Goal: Task Accomplishment & Management: Manage account settings

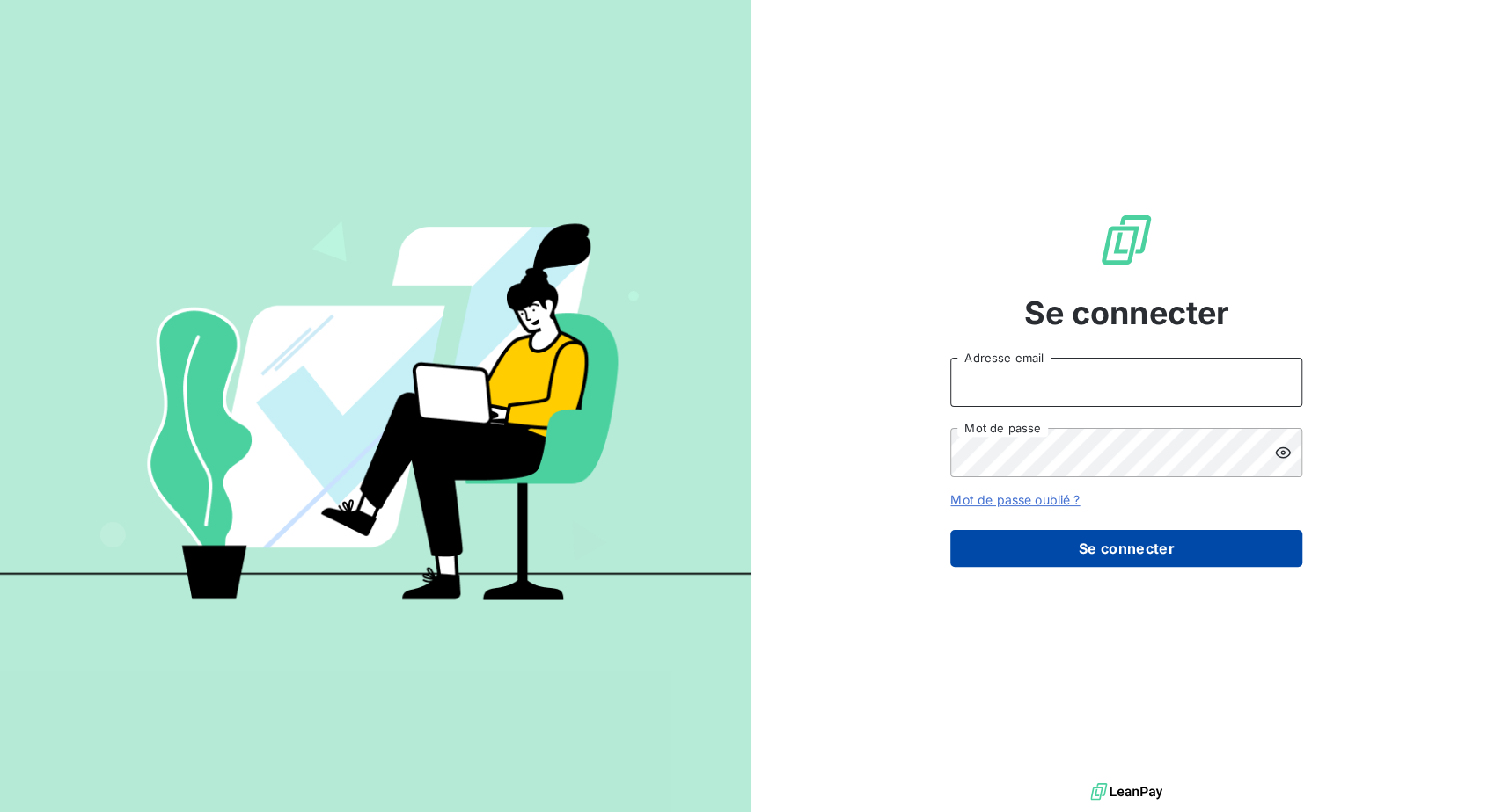
type input "[PERSON_NAME][EMAIL_ADDRESS][PERSON_NAME][DOMAIN_NAME]"
click at [1099, 567] on button "Se connecter" at bounding box center [1126, 549] width 352 height 37
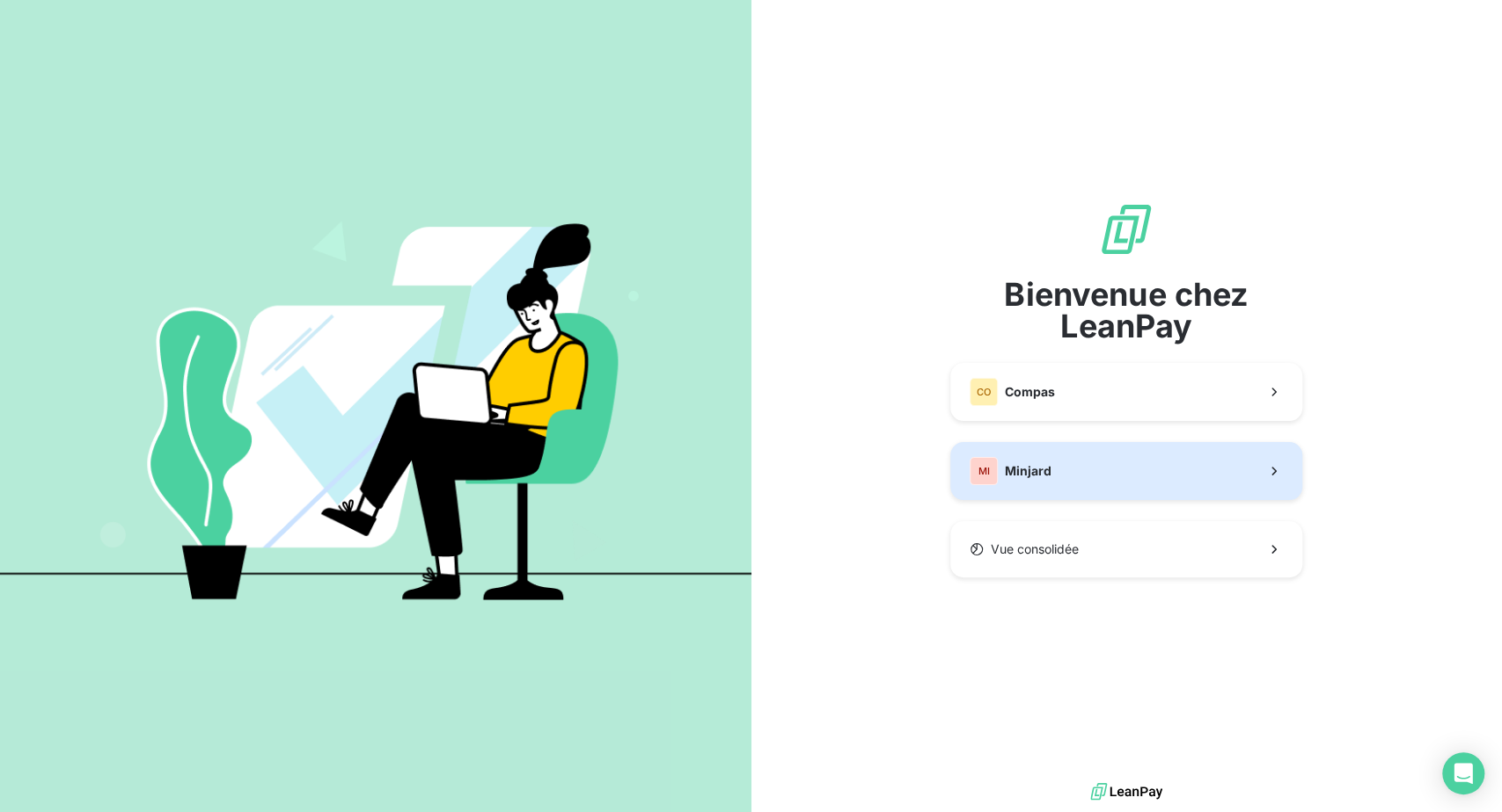
click at [1047, 480] on span "Minjard" at bounding box center [1027, 471] width 47 height 17
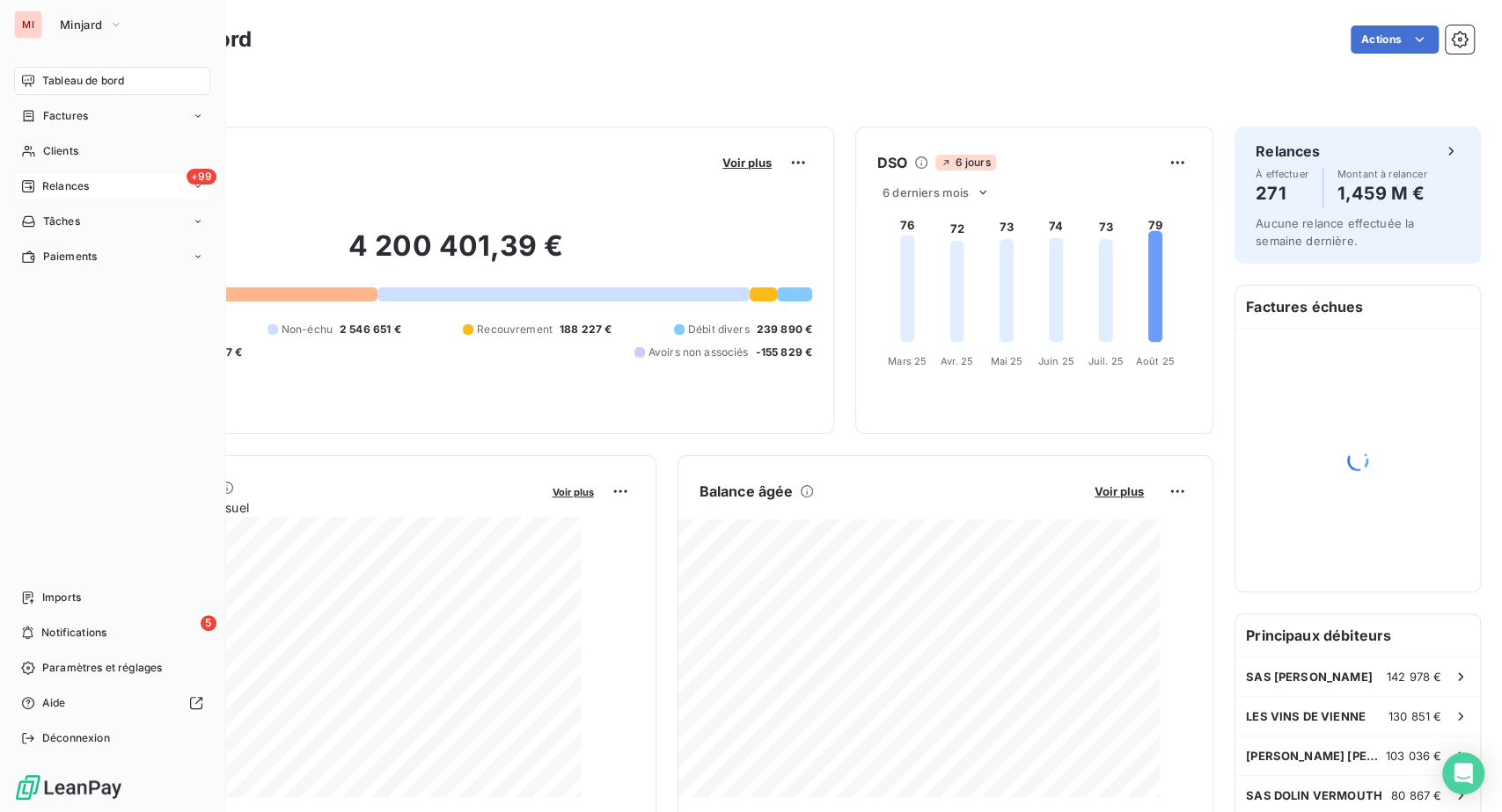
click at [85, 194] on span "Relances" at bounding box center [65, 186] width 47 height 16
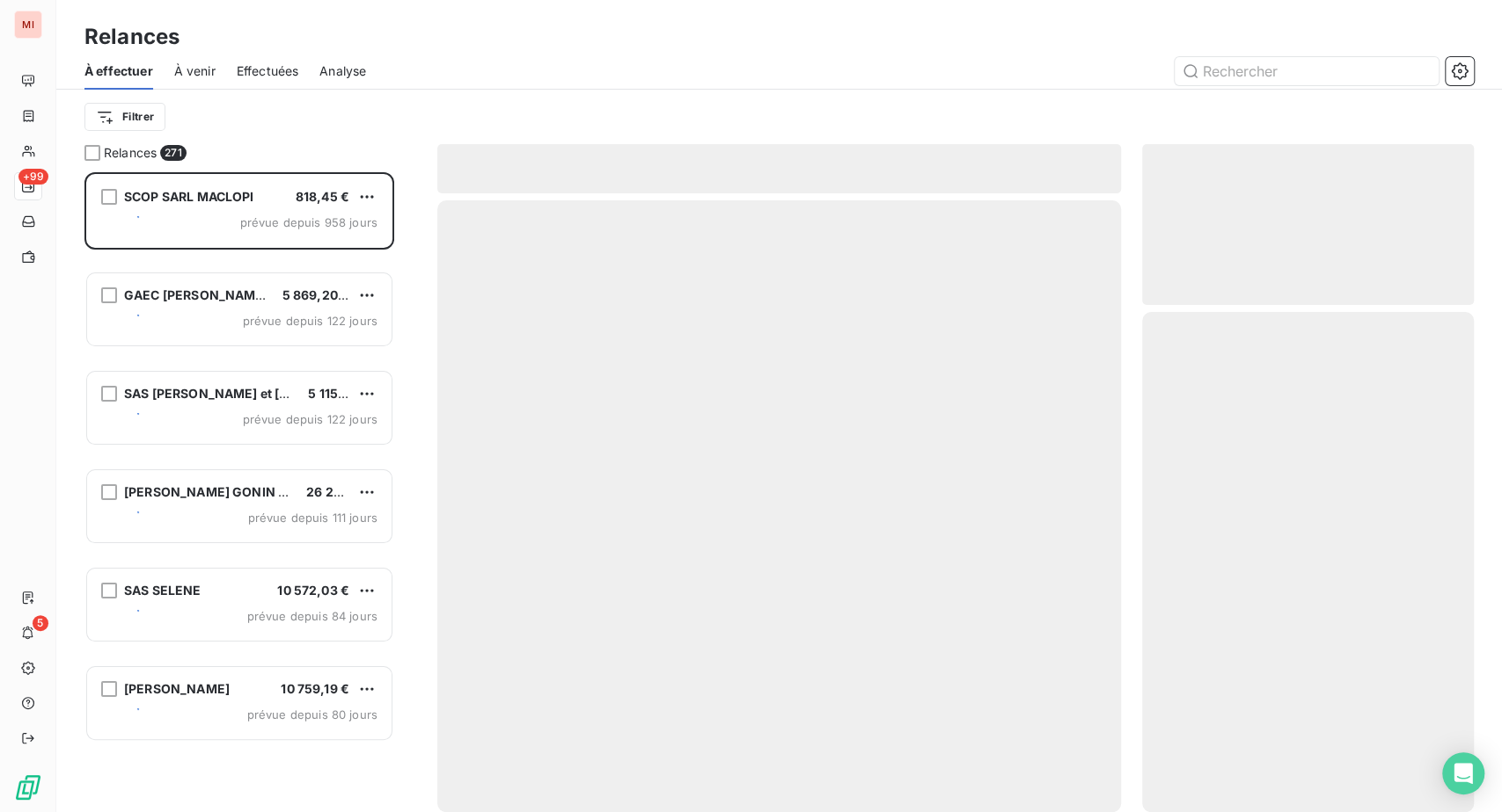
scroll to position [596, 290]
